Goal: Information Seeking & Learning: Check status

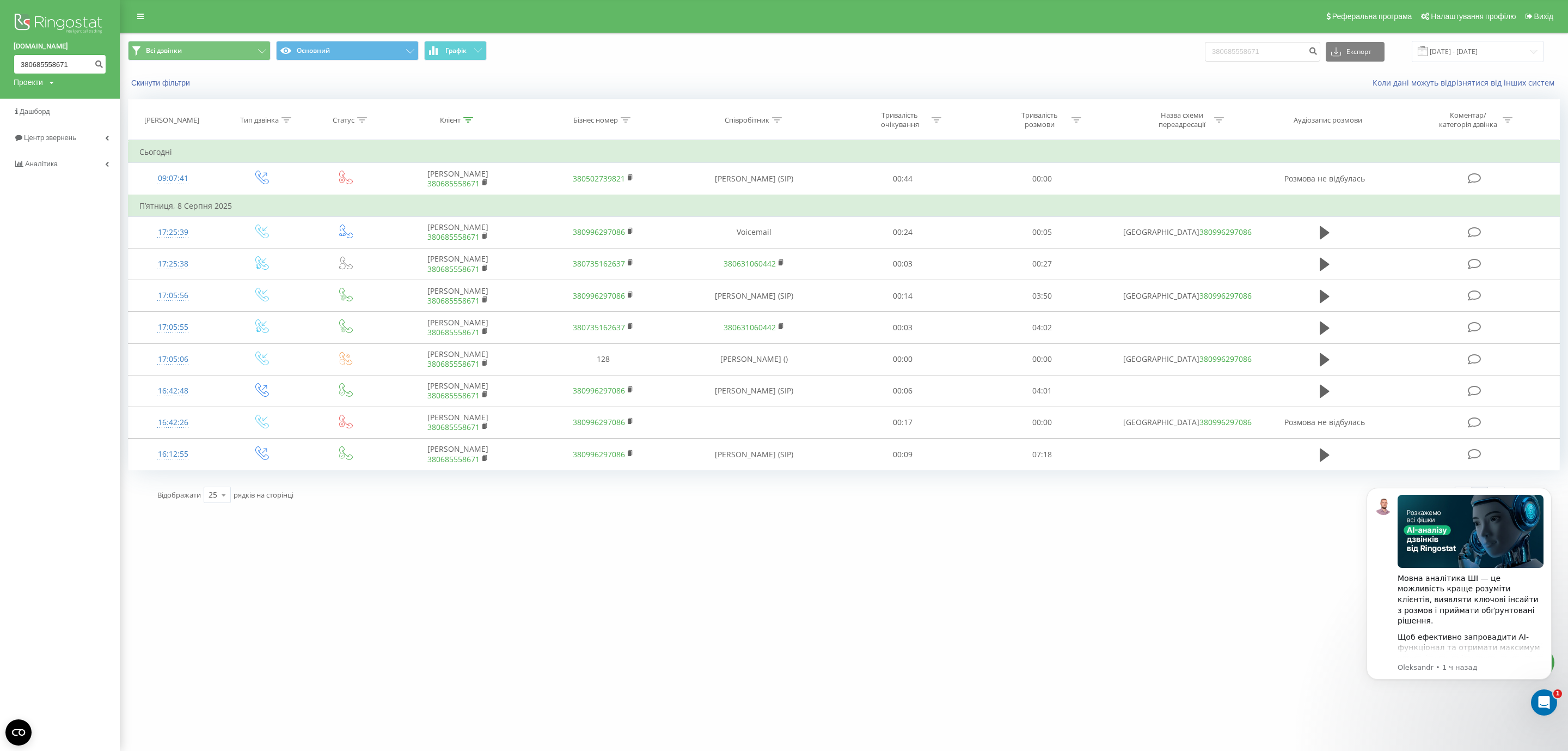
click at [54, 64] on input "380685558671" at bounding box center [60, 64] width 92 height 20
paste input "61080810"
type input "380661080810"
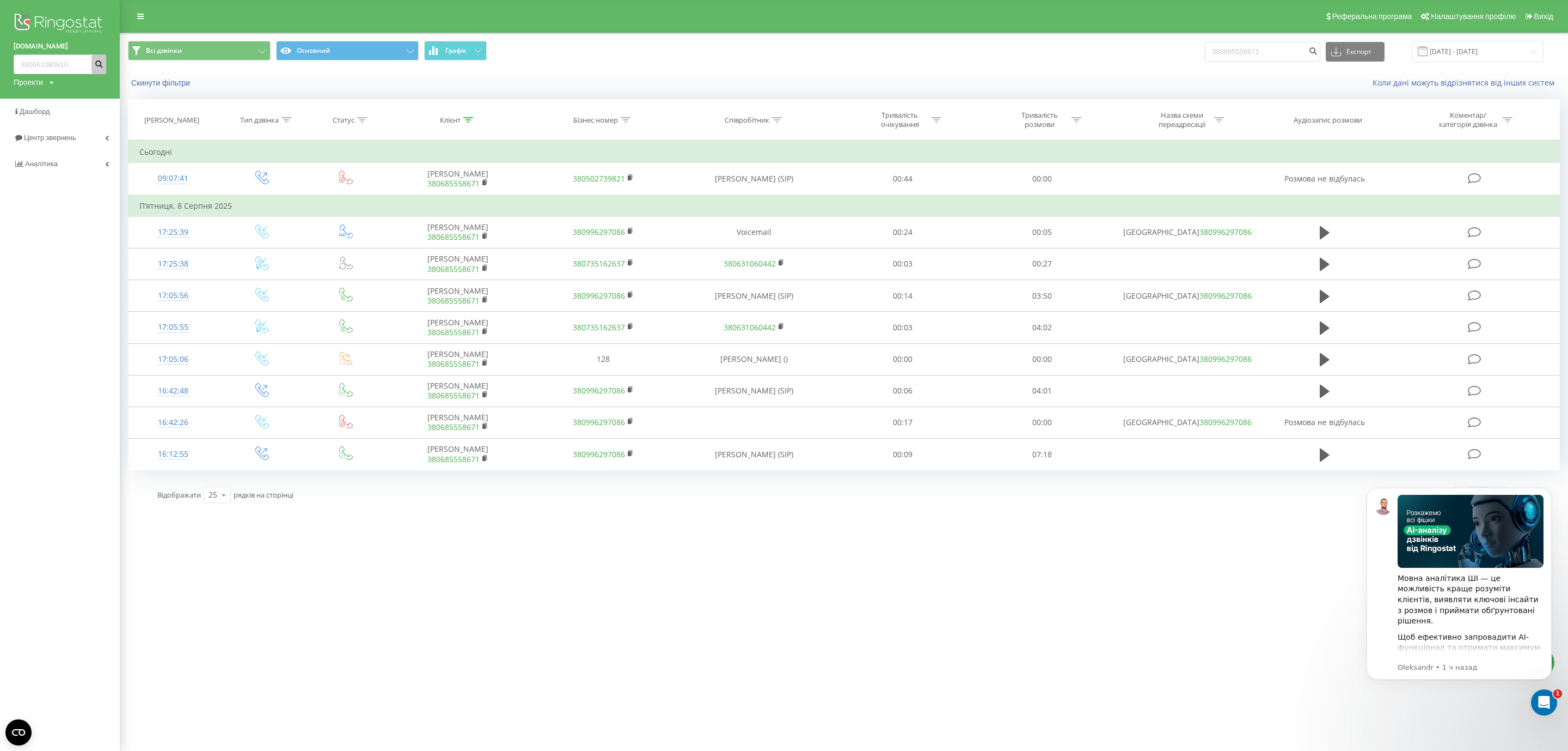
click at [101, 64] on icon "submit" at bounding box center [99, 63] width 10 height 6
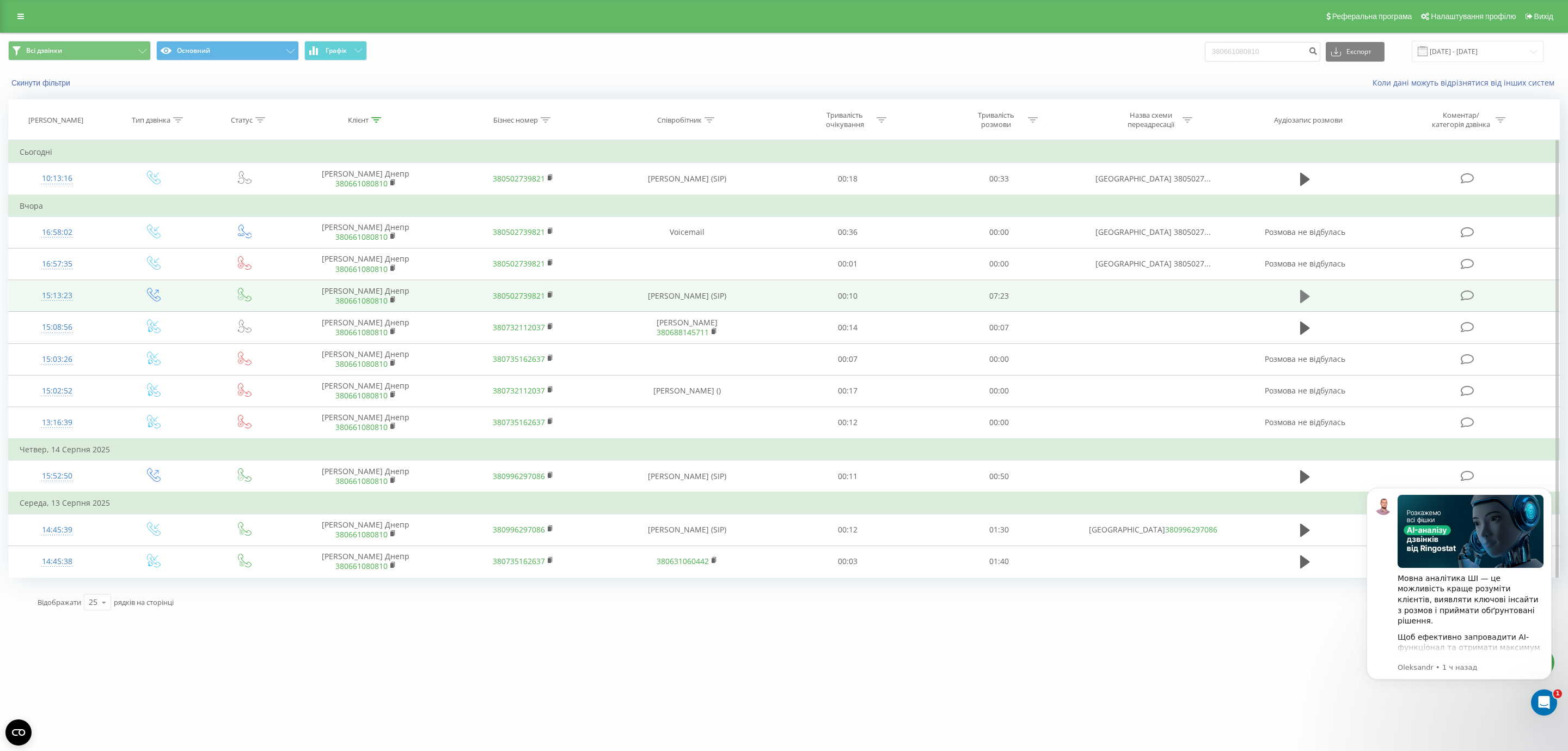
click at [1302, 296] on icon at bounding box center [1305, 296] width 10 height 13
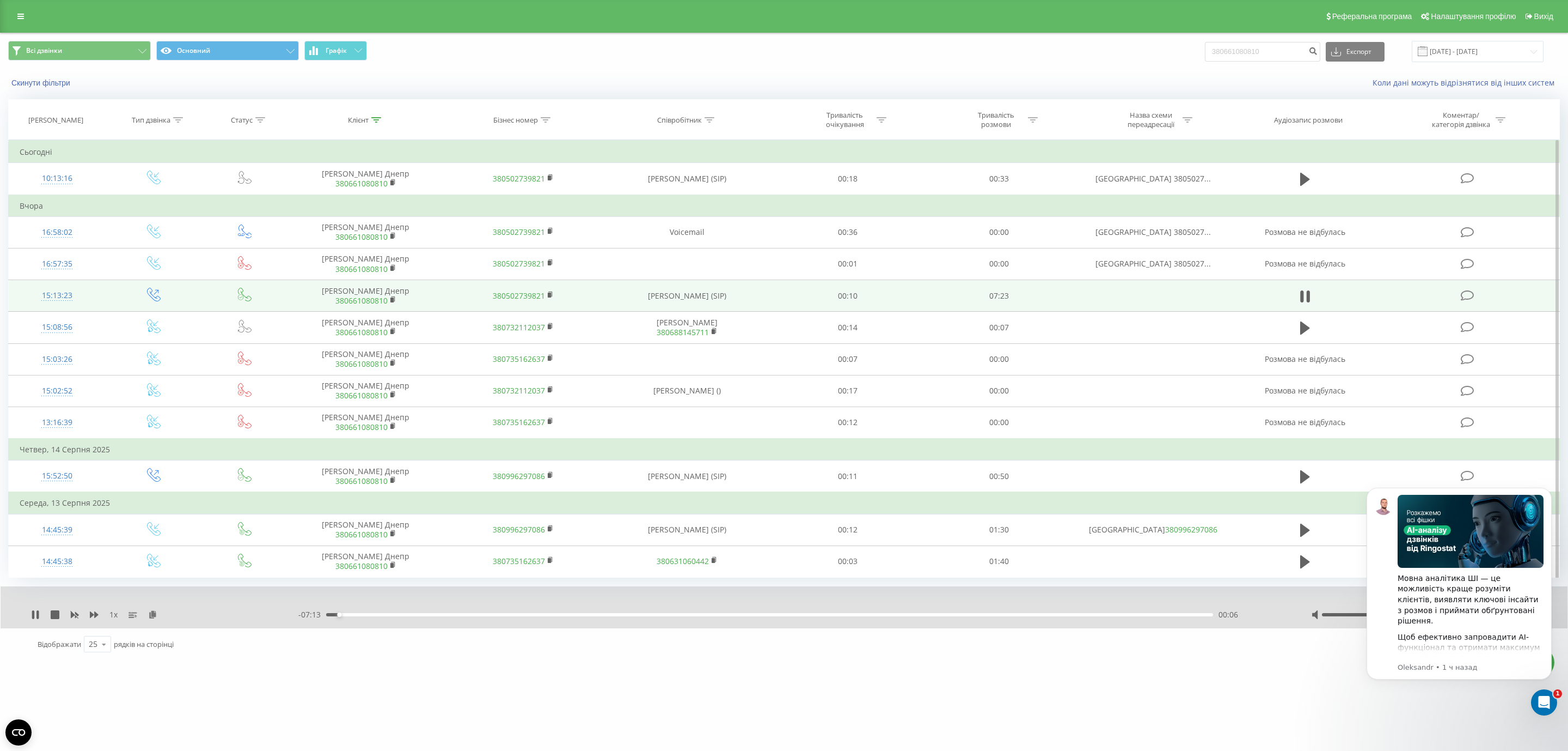
click at [353, 616] on div "00:06" at bounding box center [769, 614] width 887 height 3
click at [381, 616] on div "00:13" at bounding box center [769, 614] width 887 height 3
click at [429, 616] on div "00:28" at bounding box center [769, 614] width 887 height 3
click at [472, 616] on div "00:51" at bounding box center [769, 614] width 887 height 3
click at [32, 616] on icon at bounding box center [35, 614] width 9 height 9
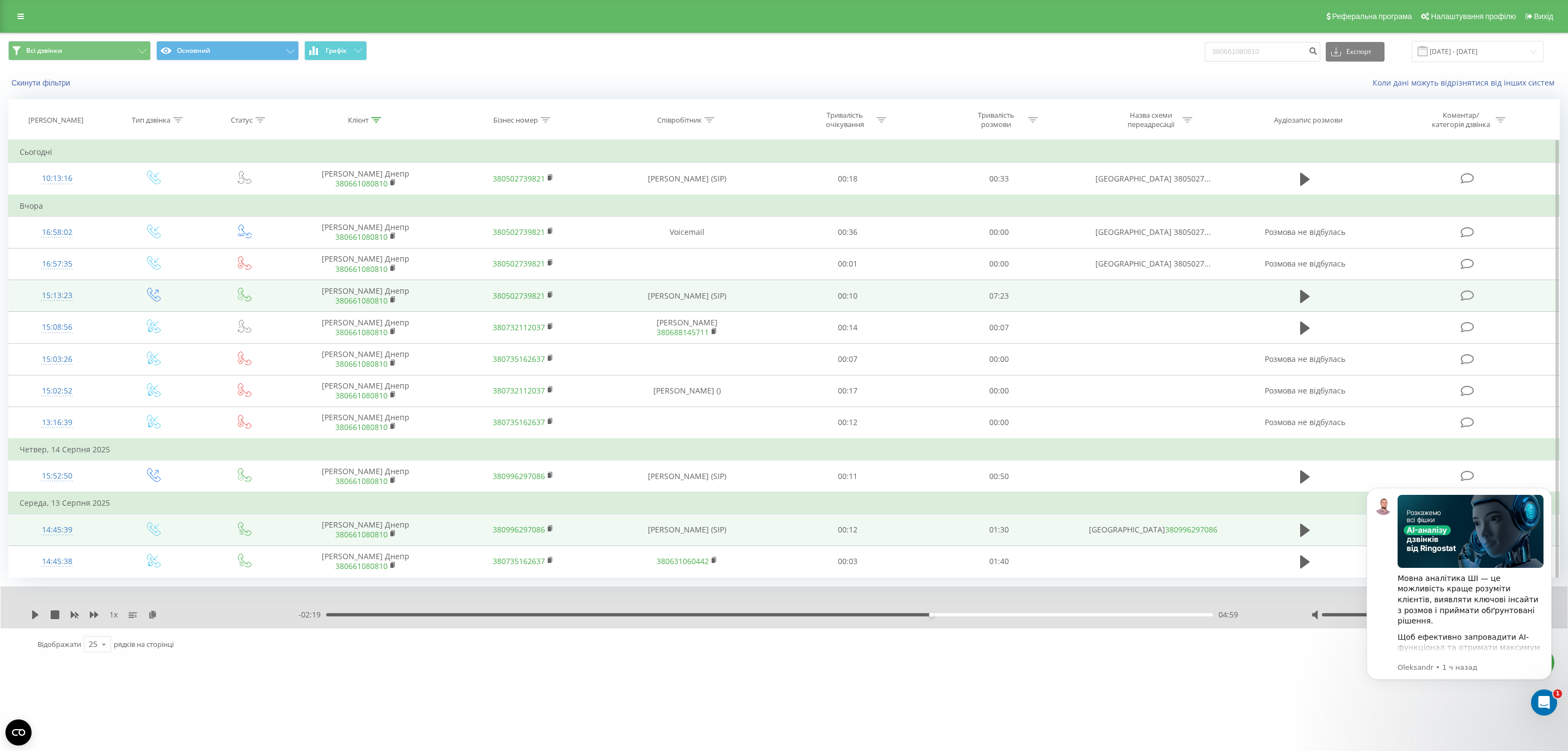
click at [780, 535] on td "00:12" at bounding box center [847, 530] width 151 height 32
